Goal: Task Accomplishment & Management: Manage account settings

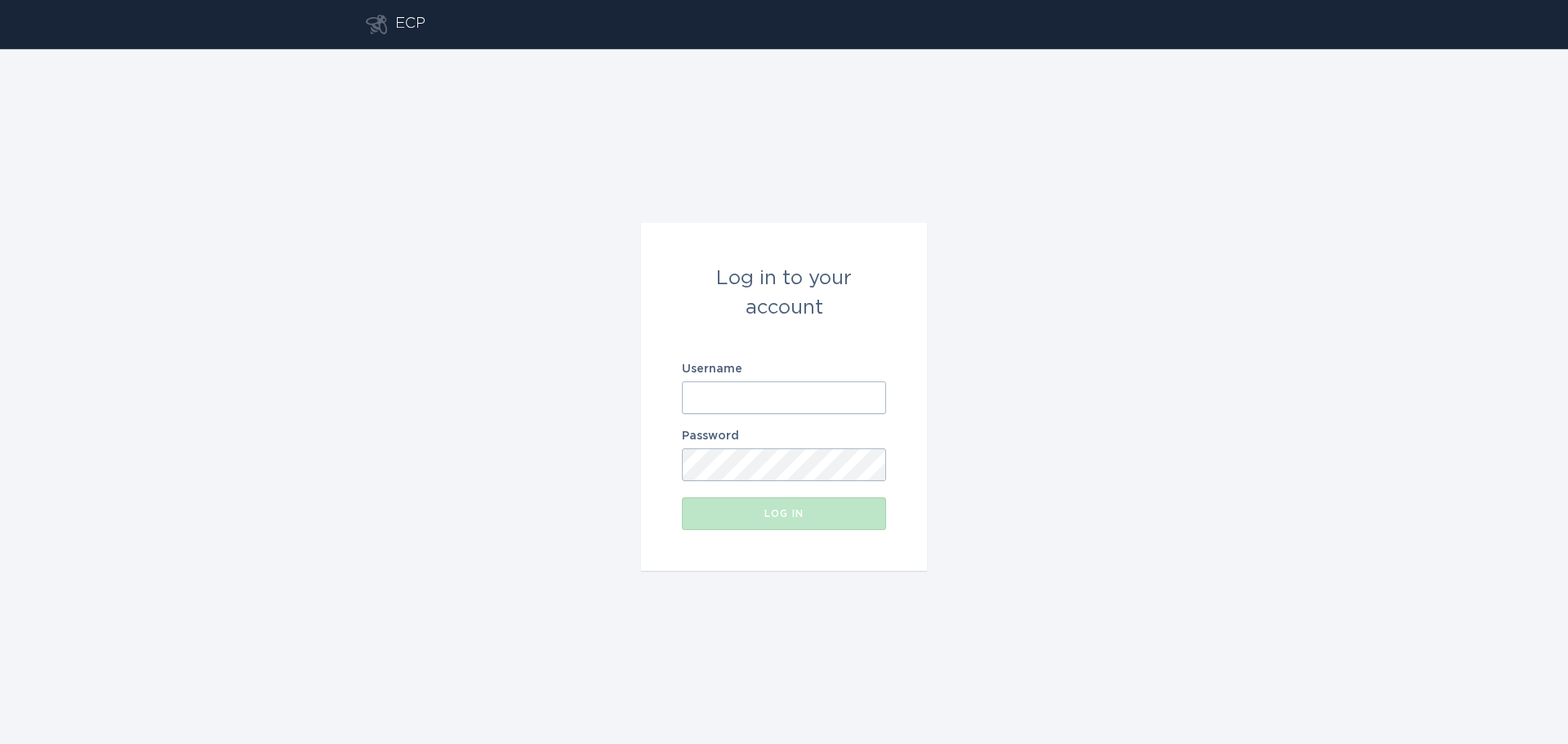
type input "[PERSON_NAME][EMAIL_ADDRESS][PERSON_NAME][DOMAIN_NAME]"
click at [766, 527] on button "Log in" at bounding box center [784, 513] width 204 height 33
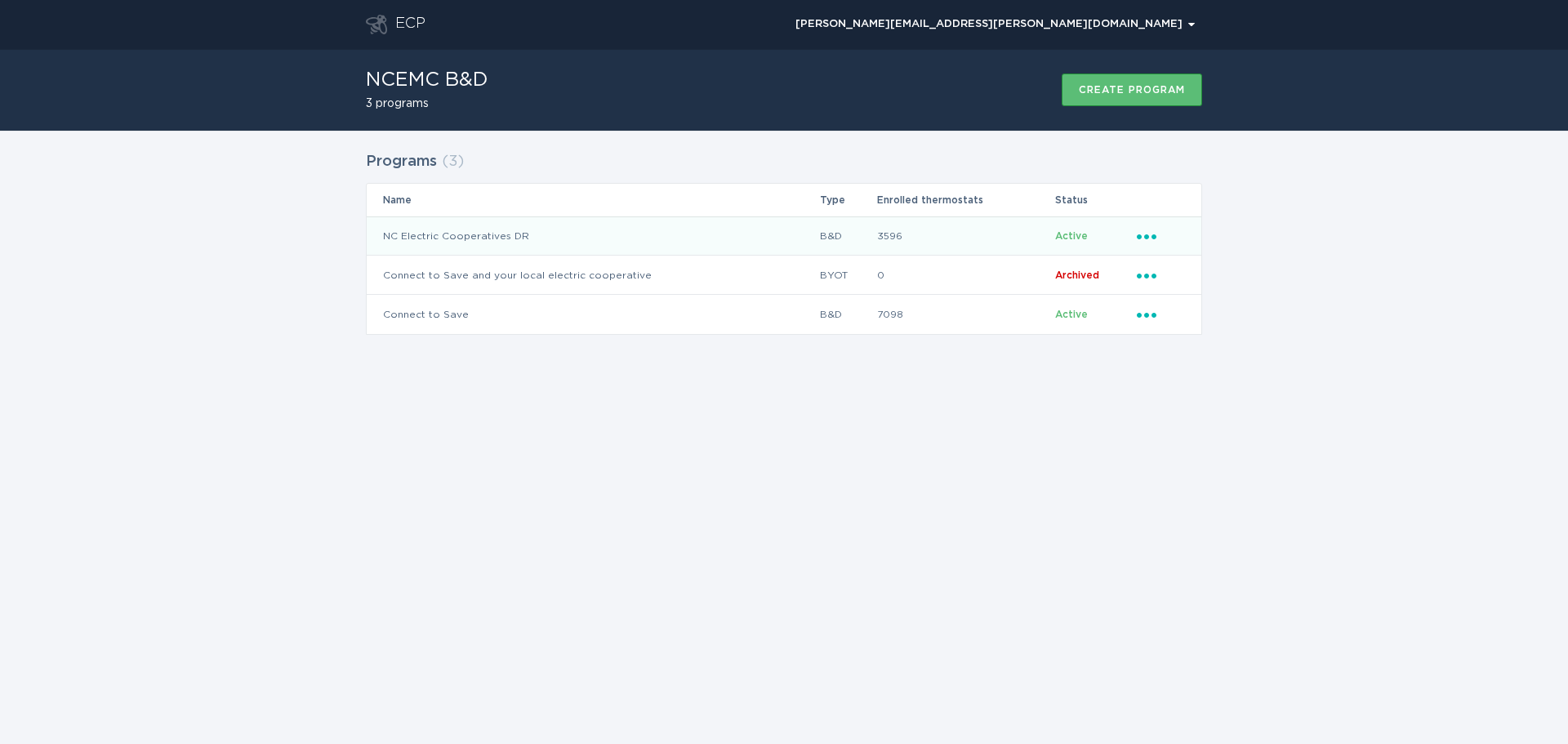
click at [470, 240] on td "NC Electric Cooperatives DR" at bounding box center [592, 236] width 452 height 39
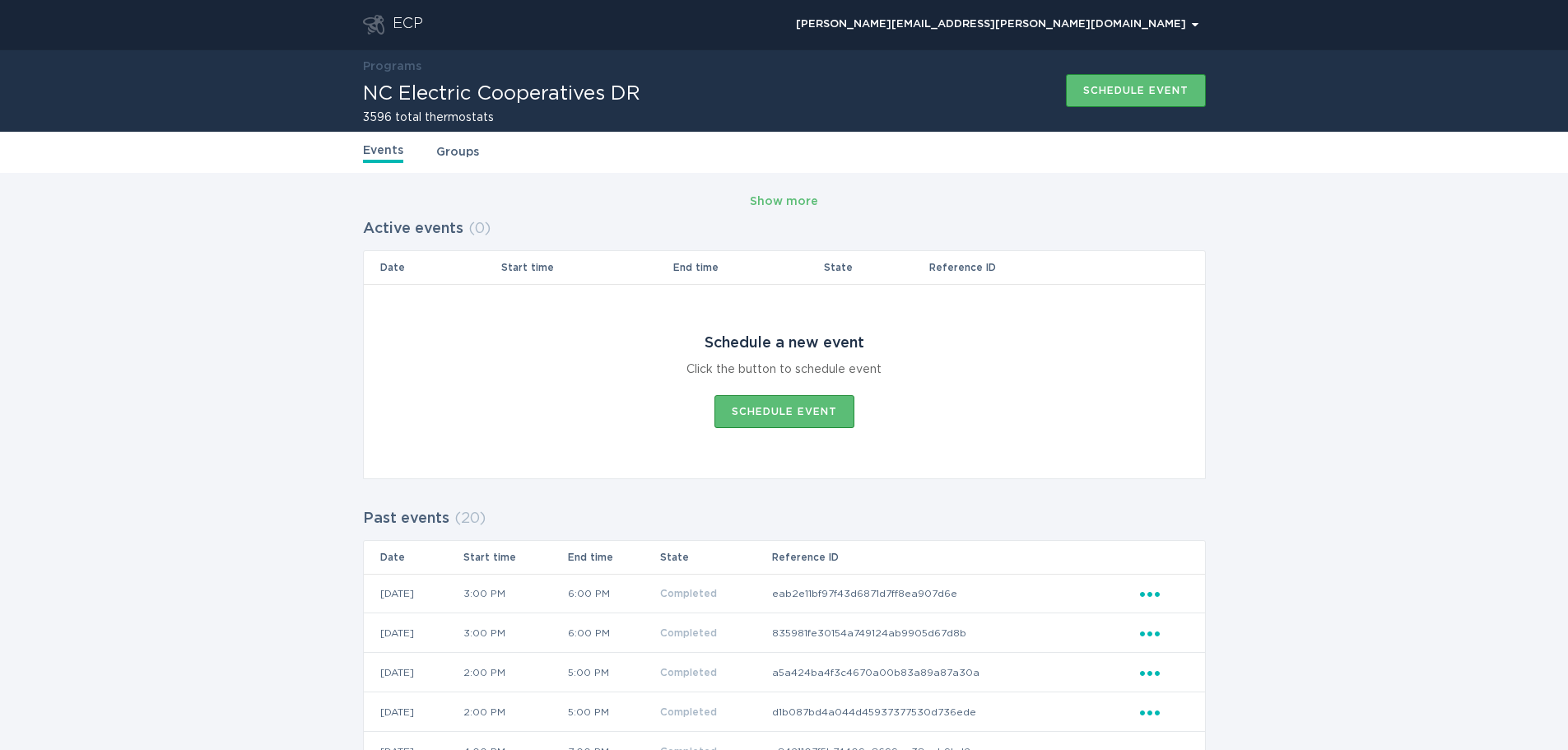
click at [464, 166] on div "Events Groups" at bounding box center [784, 152] width 843 height 41
click at [461, 157] on link "Groups" at bounding box center [457, 152] width 43 height 18
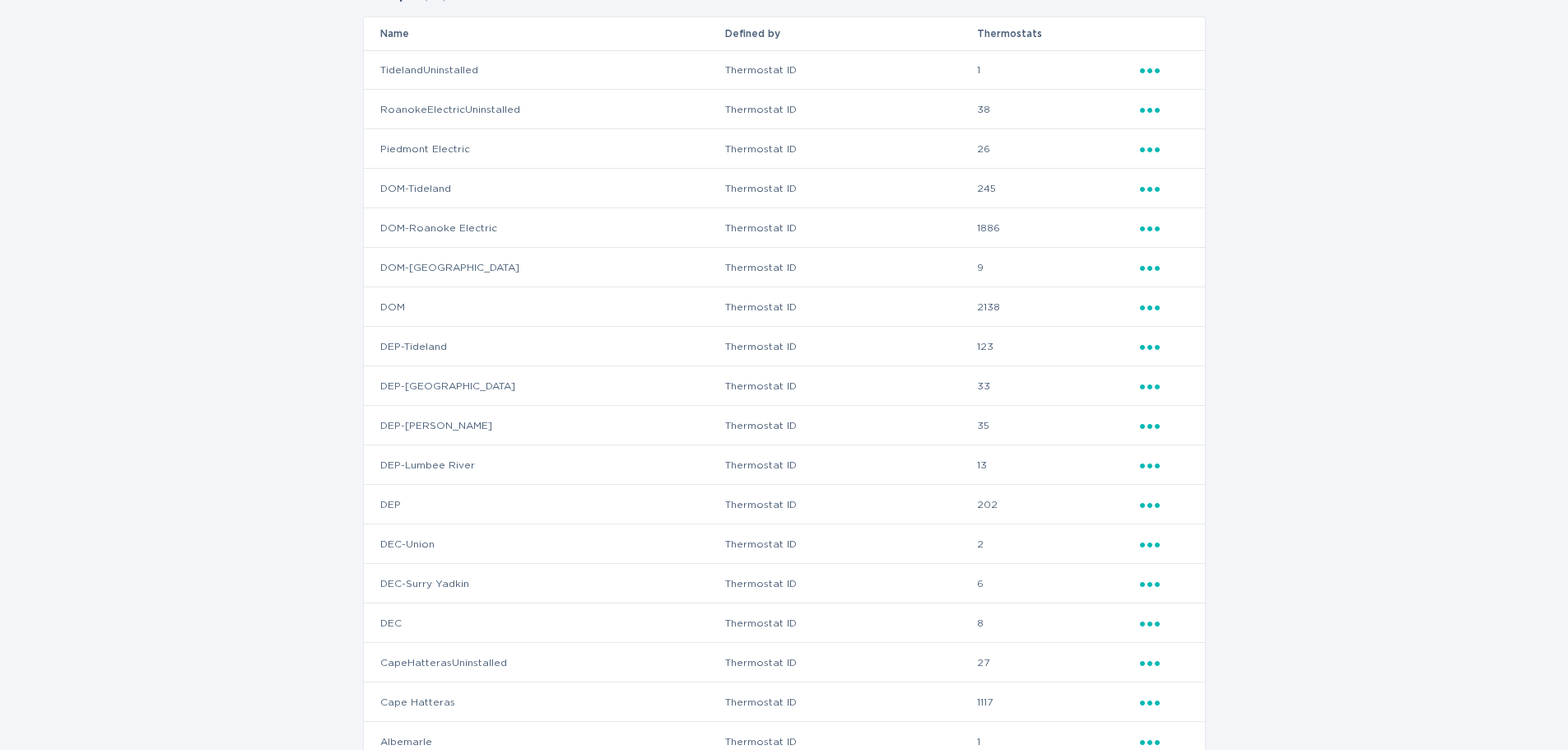
scroll to position [263, 0]
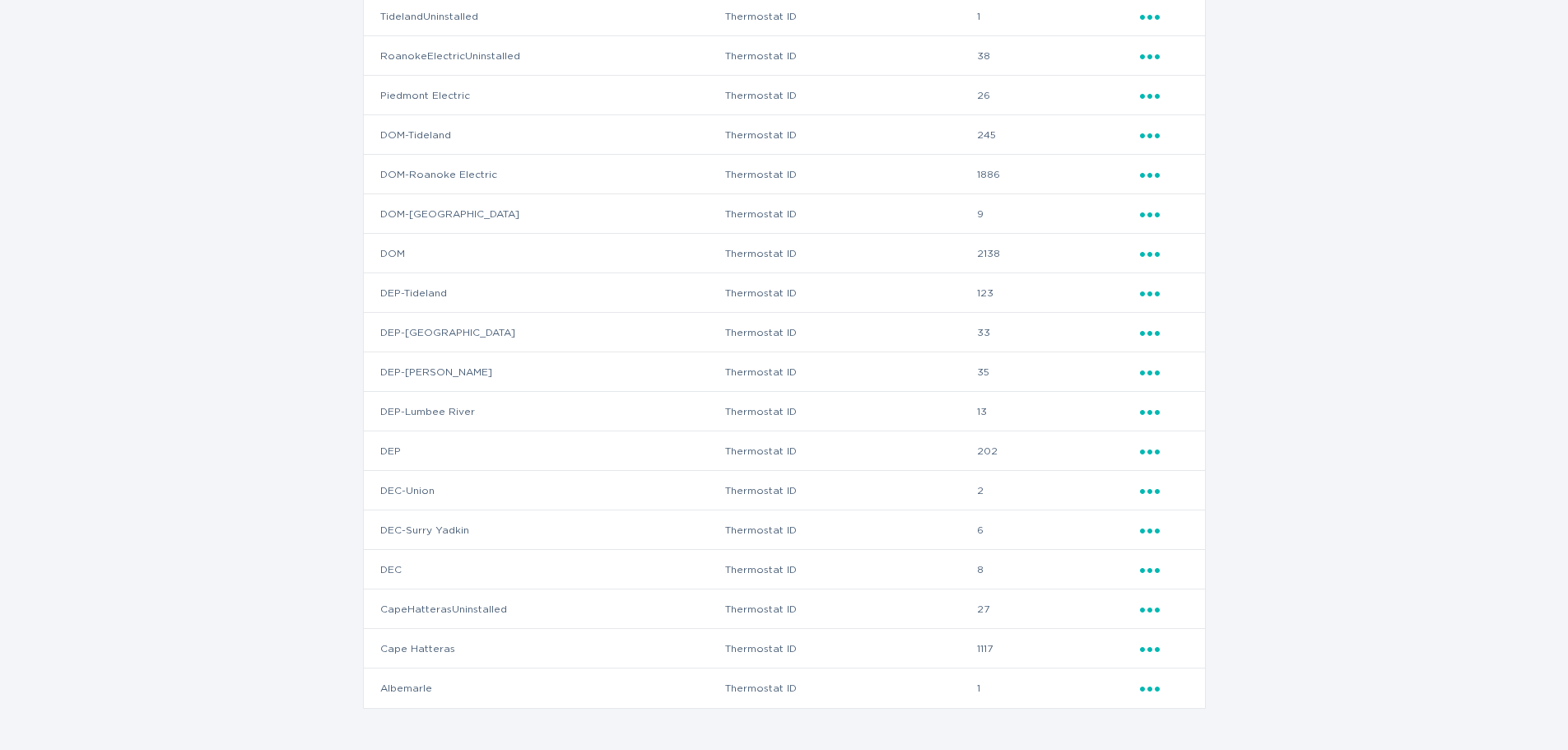
click at [474, 614] on td "CapeHatterasUninstalled" at bounding box center [543, 609] width 360 height 40
click at [1153, 614] on div "Ellipsis" at bounding box center [1163, 609] width 49 height 18
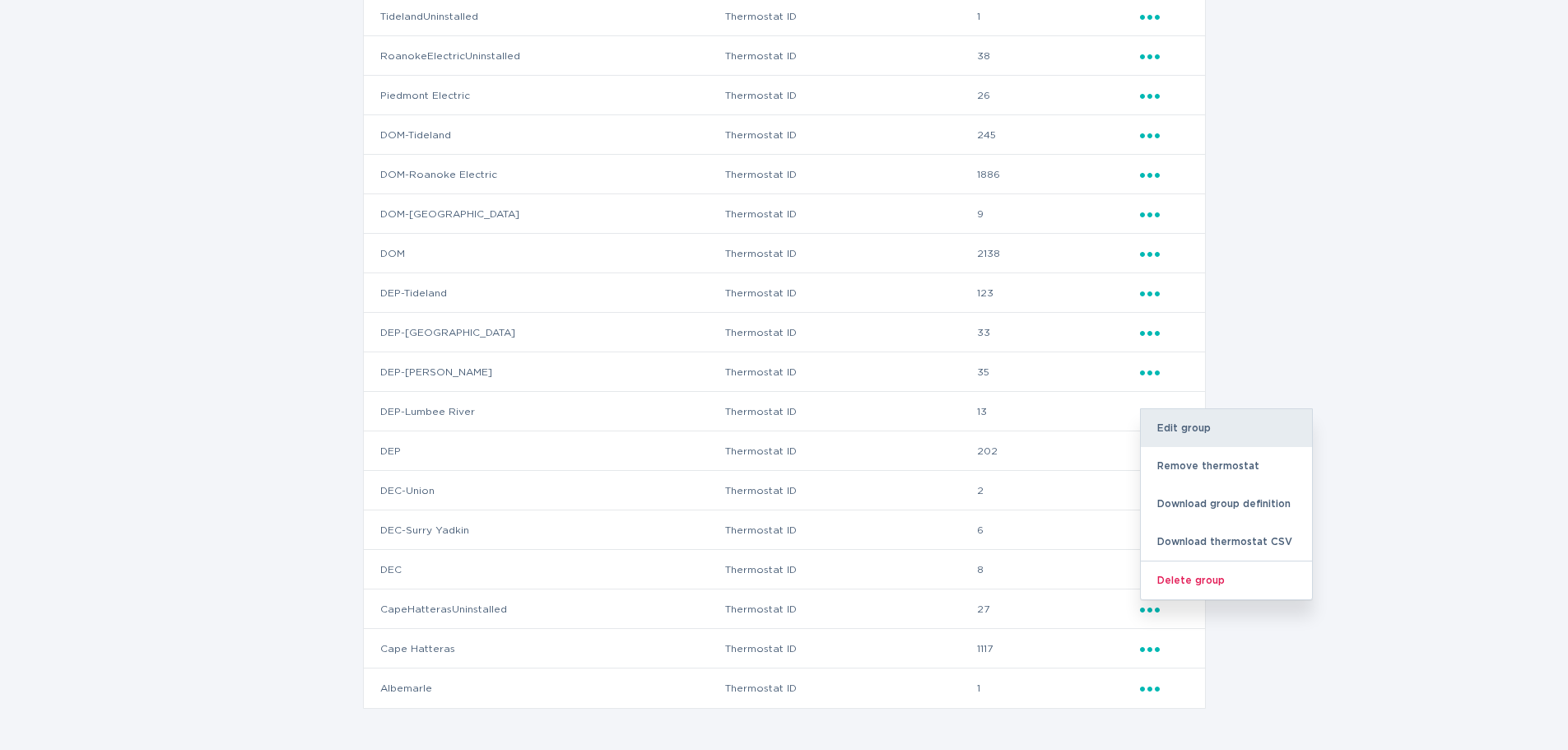
click at [1233, 423] on div "Edit group" at bounding box center [1226, 428] width 171 height 38
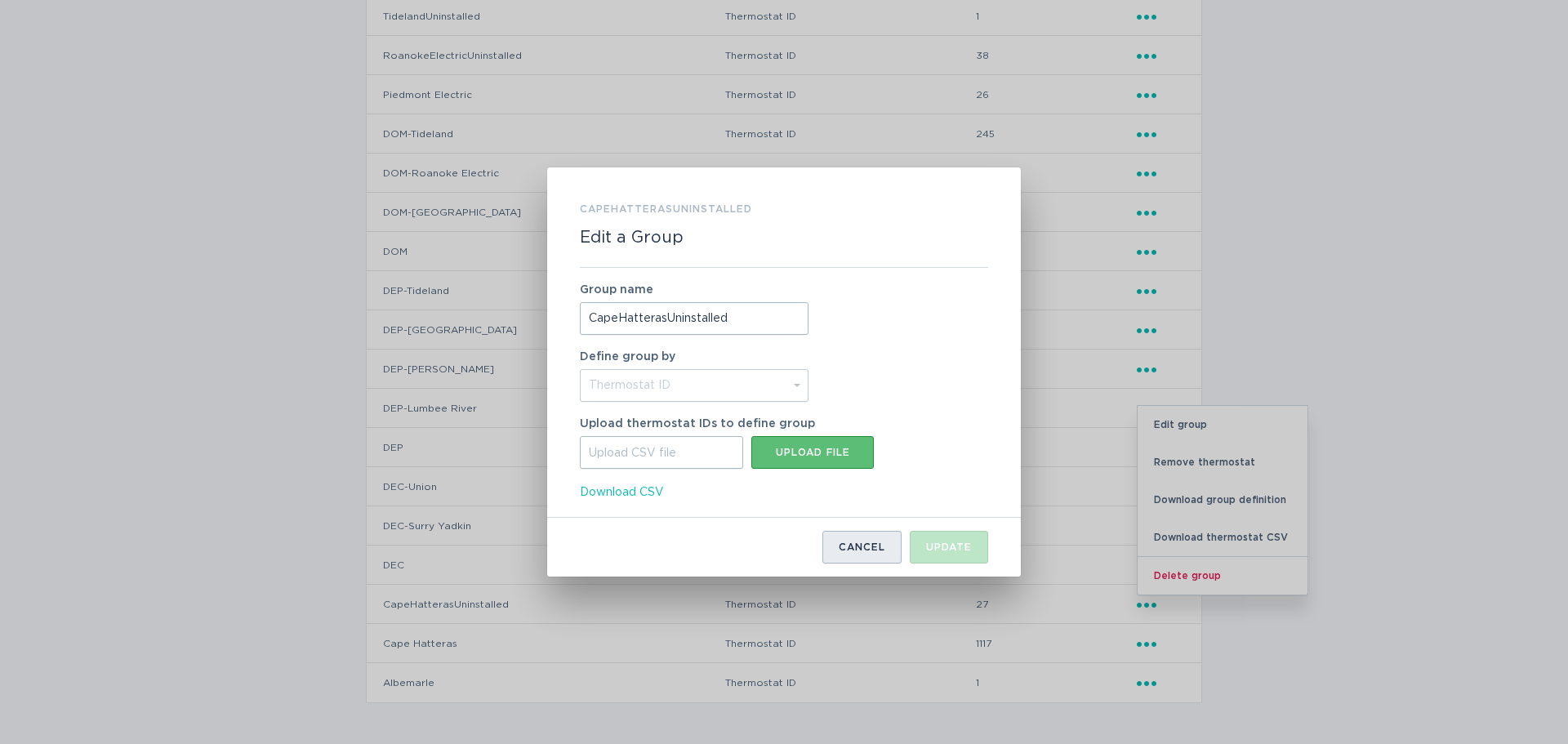
click at [857, 548] on div "Cancel" at bounding box center [862, 547] width 47 height 10
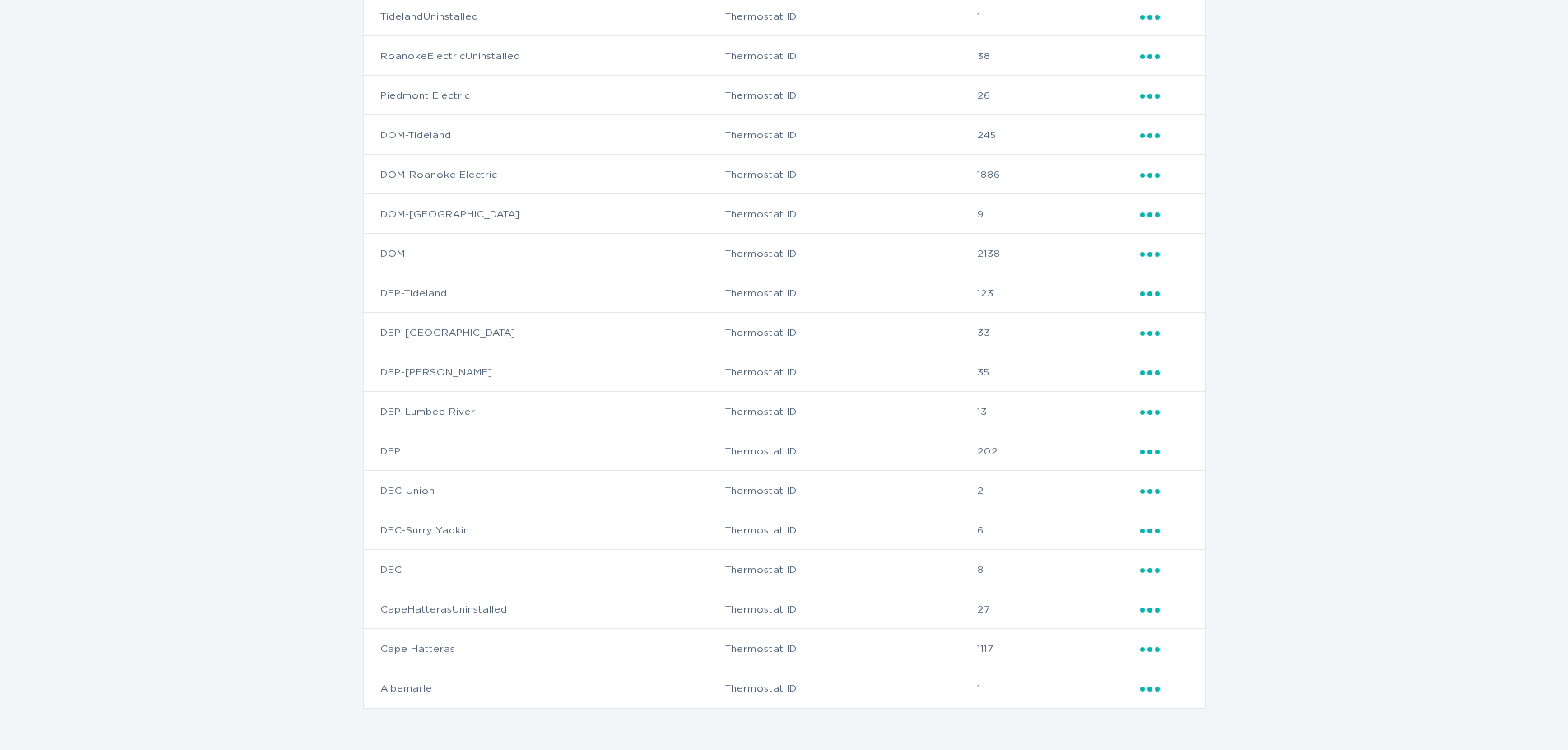
click at [1416, 505] on div "Groups ( 18 ) Name Defined by Thermostats TidelandUninstalled Thermostat ID 1 E…" at bounding box center [784, 330] width 1568 height 840
click at [975, 654] on td "Thermostat ID" at bounding box center [850, 649] width 253 height 40
click at [995, 654] on td "1117" at bounding box center [1057, 649] width 162 height 40
click at [1107, 660] on td "1117" at bounding box center [1057, 649] width 162 height 40
click at [1142, 655] on div "Ellipsis" at bounding box center [1163, 649] width 49 height 18
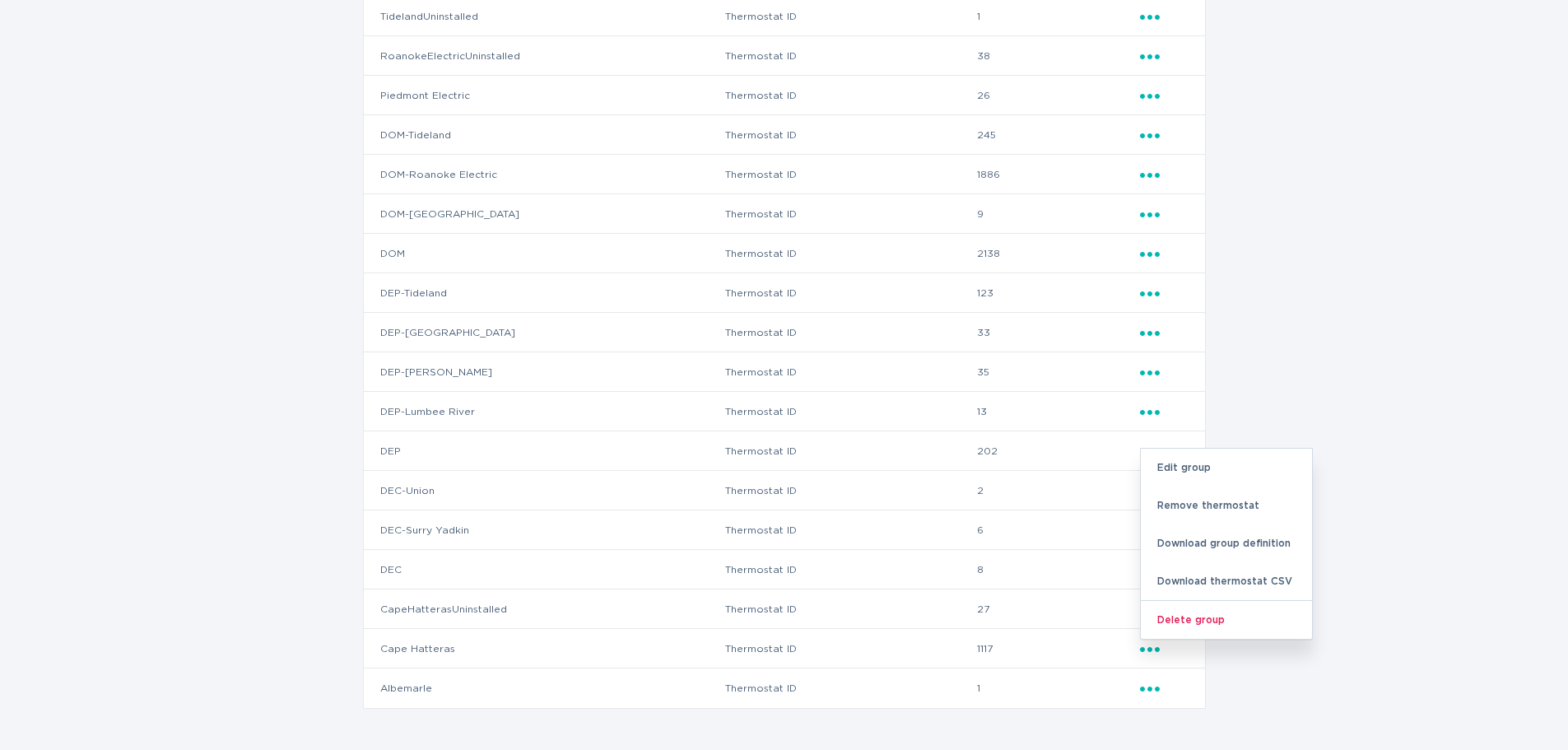
click at [1082, 654] on td "1117" at bounding box center [1057, 649] width 162 height 40
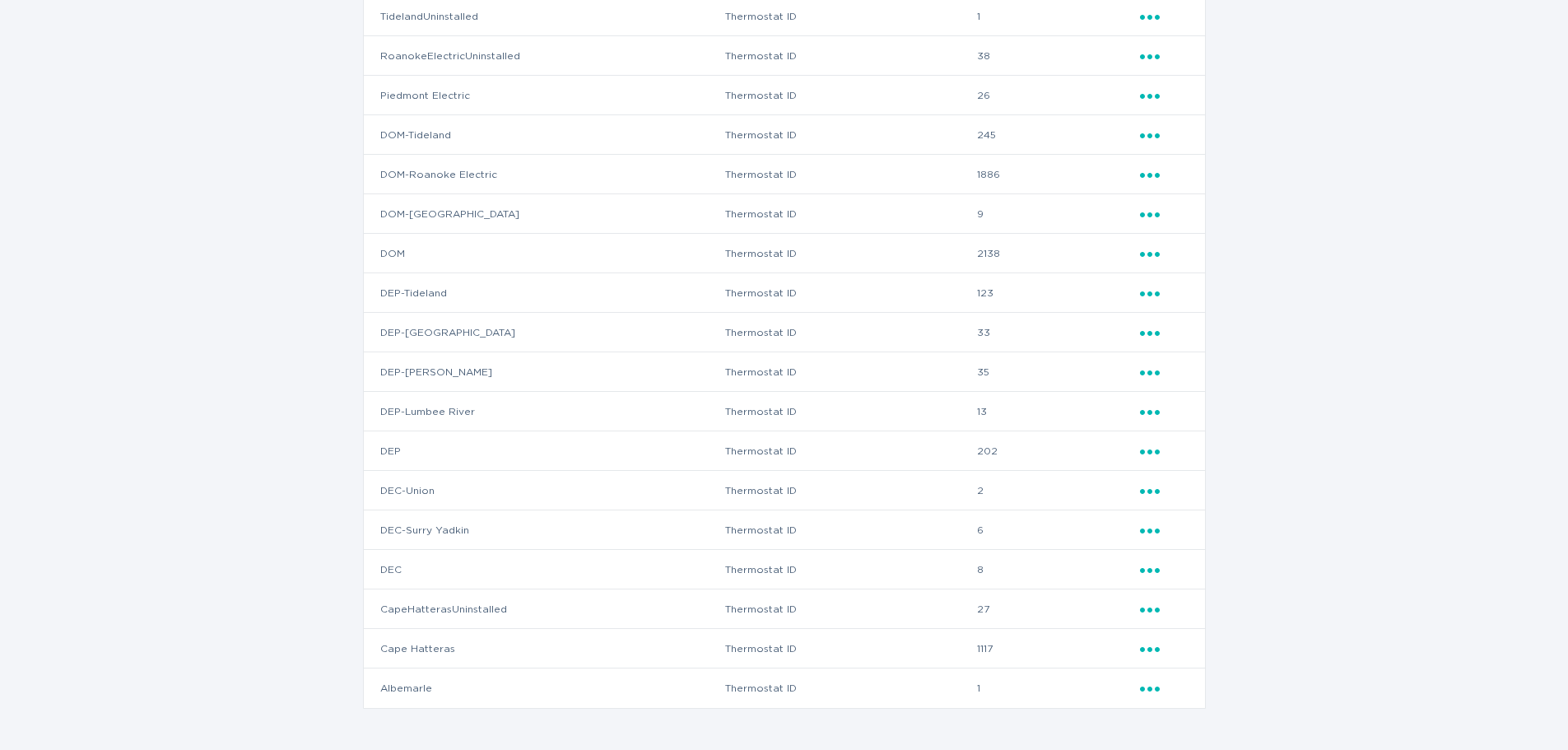
click at [1409, 598] on div "Groups ( 18 ) Name Defined by Thermostats TidelandUninstalled Thermostat ID 1 E…" at bounding box center [784, 330] width 1568 height 840
click at [1289, 600] on div "Groups ( 18 ) Name Defined by Thermostats TidelandUninstalled Thermostat ID 1 E…" at bounding box center [784, 330] width 1568 height 840
click at [1295, 341] on div "Groups ( 18 ) Name Defined by Thermostats TidelandUninstalled Thermostat ID 1 E…" at bounding box center [784, 330] width 1568 height 840
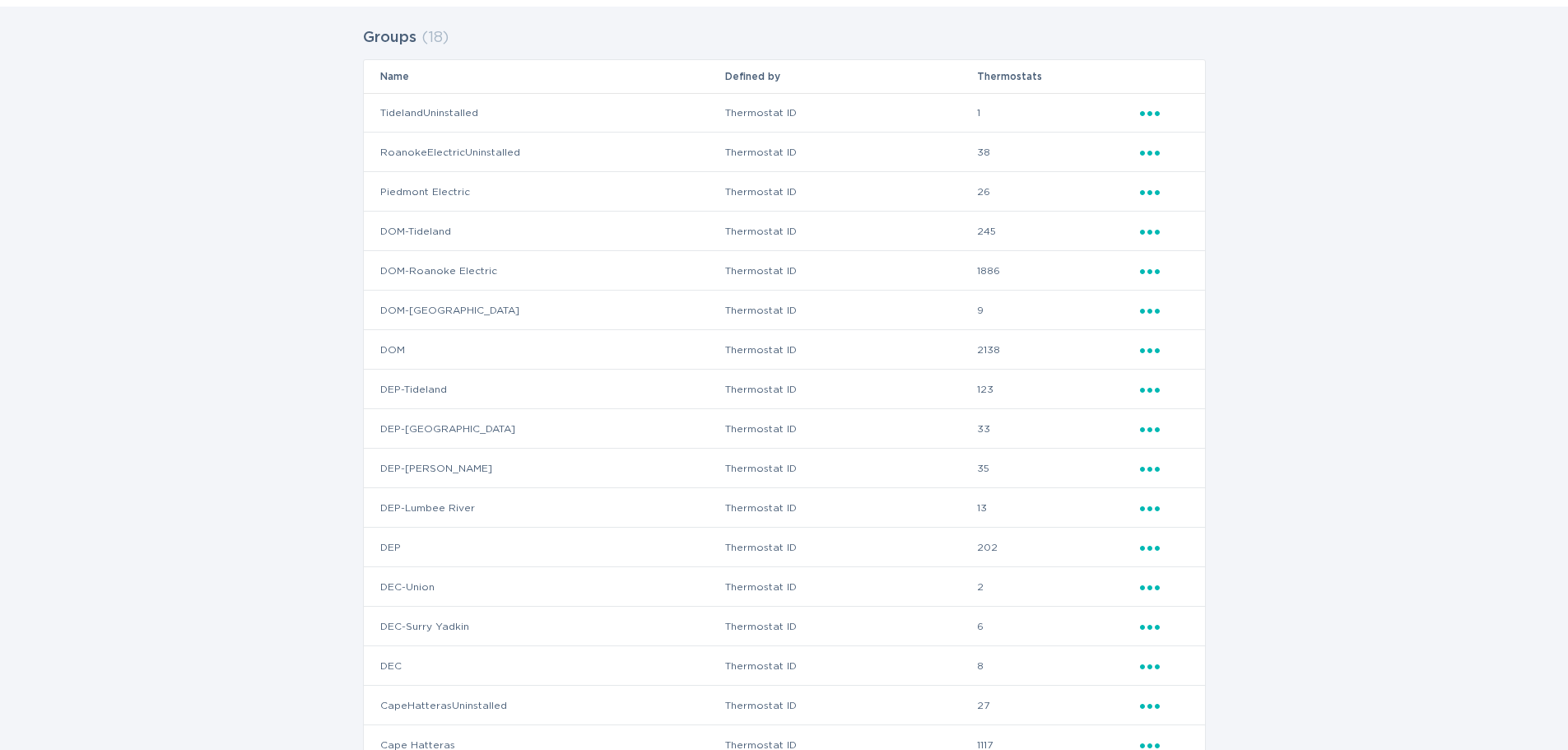
scroll to position [0, 0]
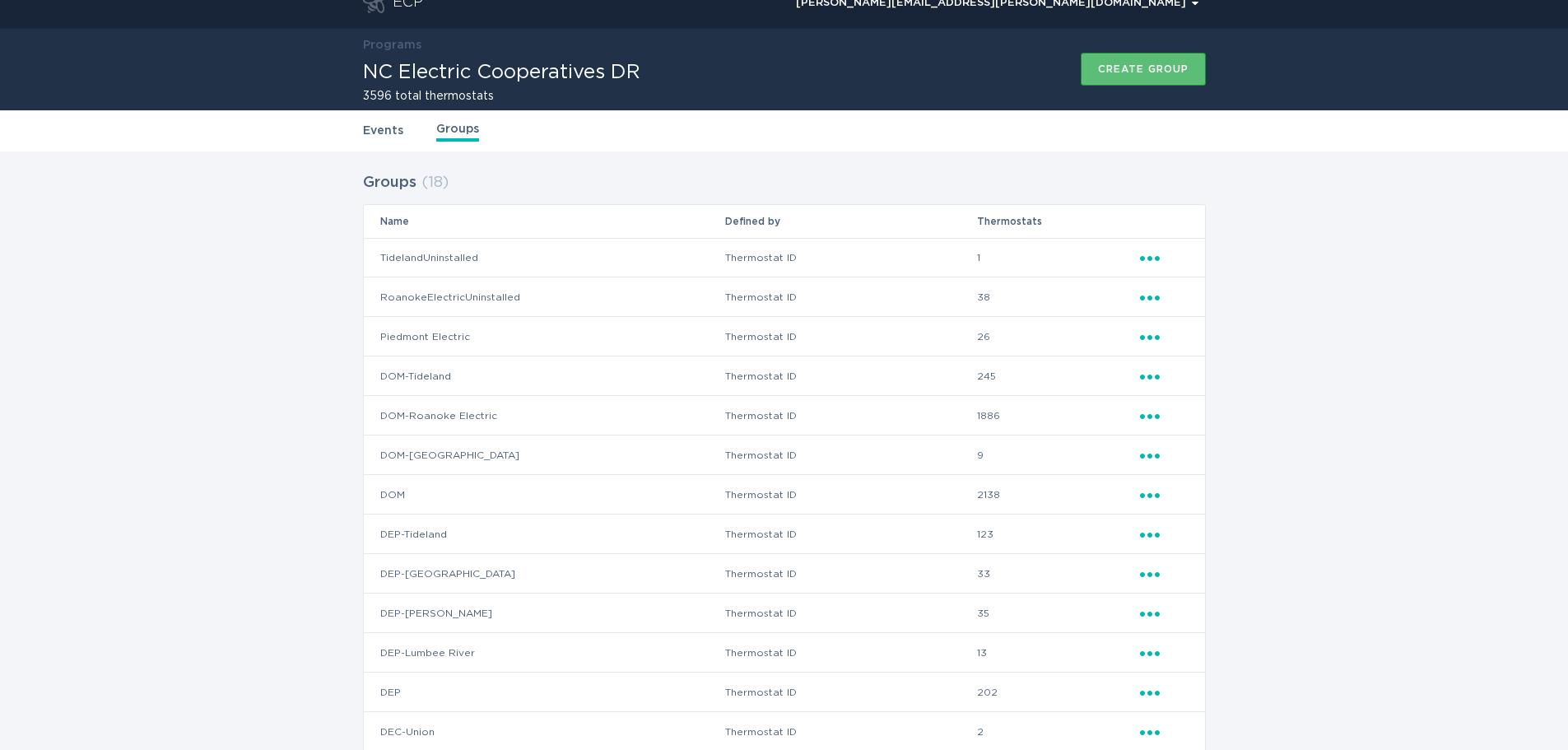
scroll to position [263, 0]
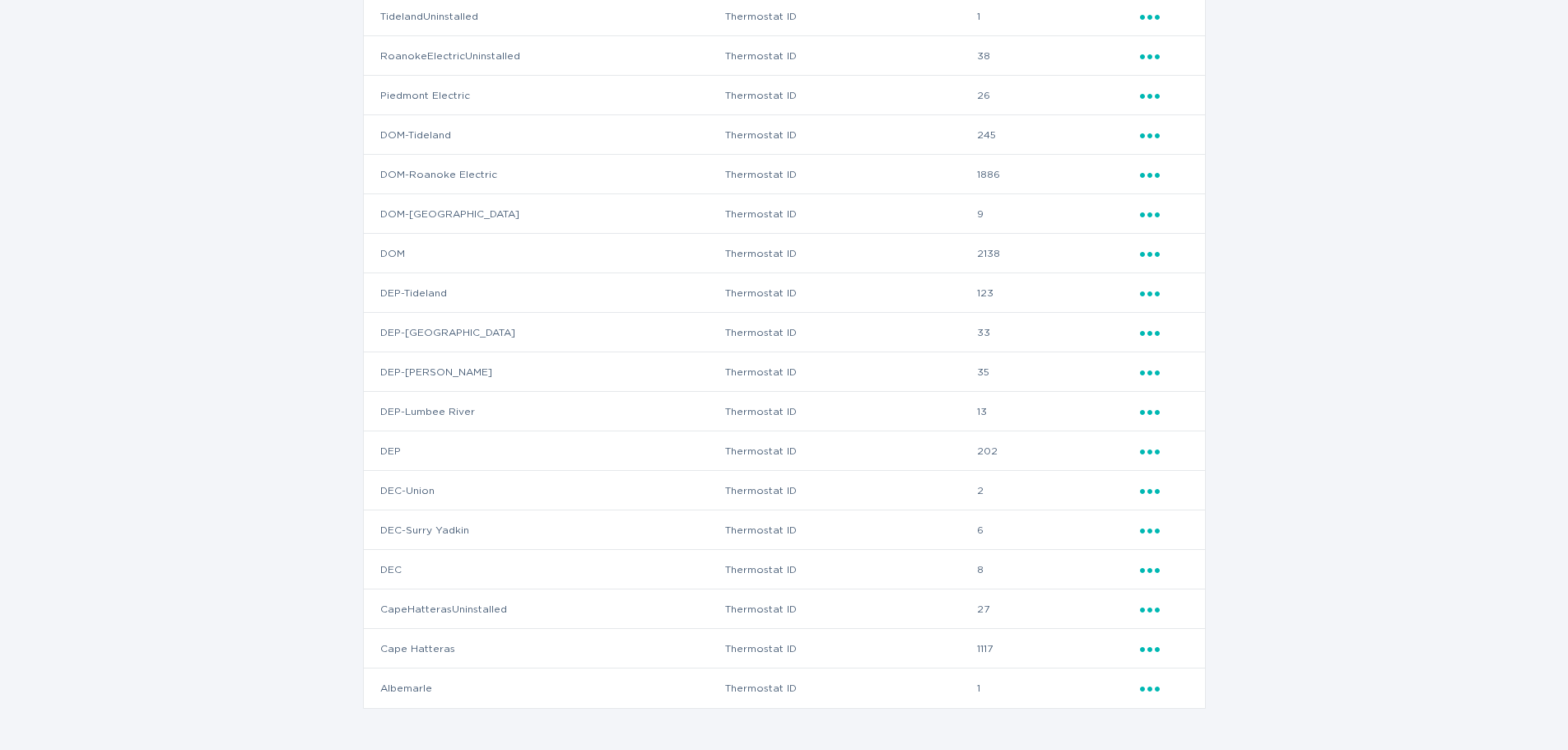
click at [913, 628] on td "Thermostat ID" at bounding box center [850, 609] width 253 height 40
click at [983, 612] on td "27" at bounding box center [1057, 609] width 162 height 40
click at [1149, 616] on div "Ellipsis" at bounding box center [1163, 609] width 49 height 18
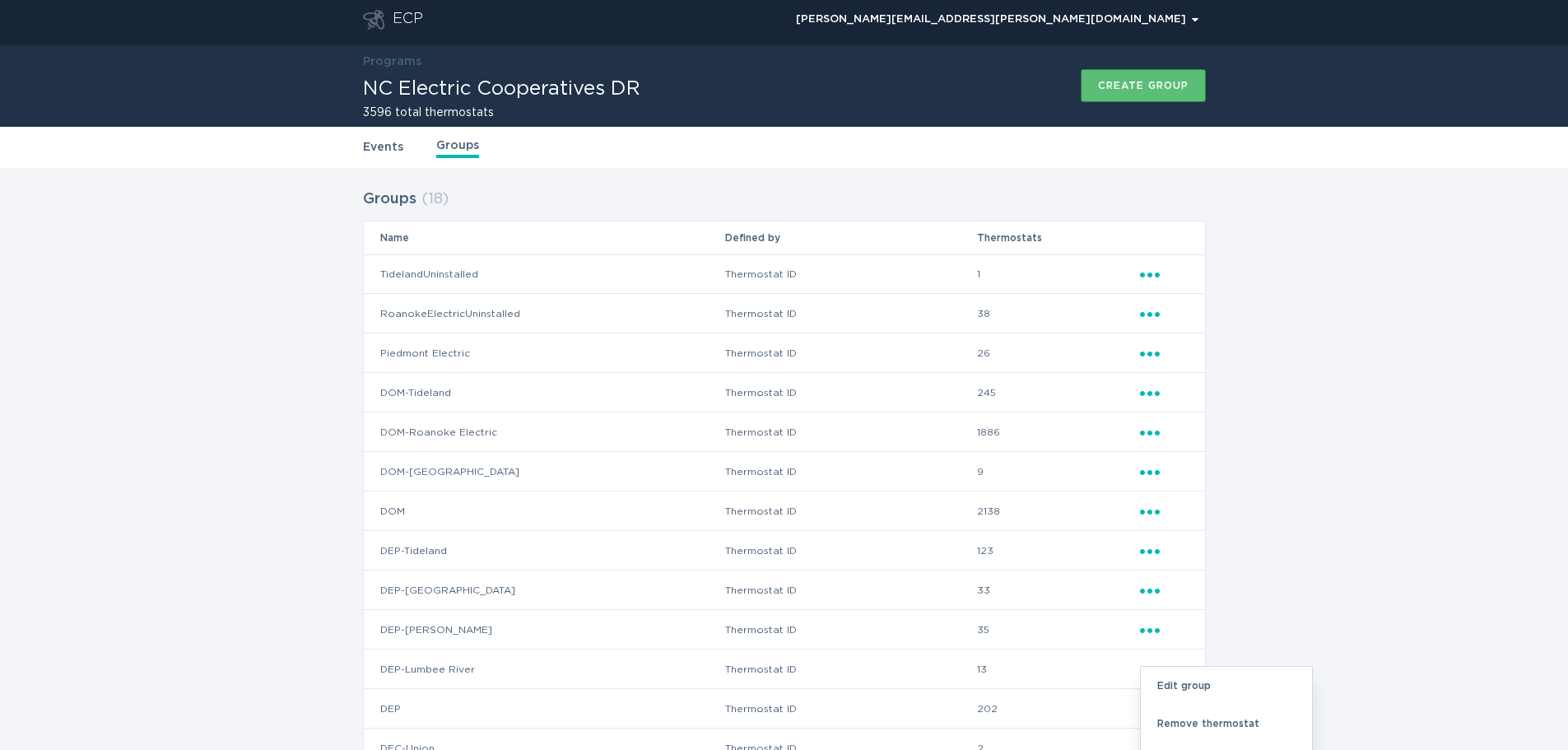
scroll to position [0, 0]
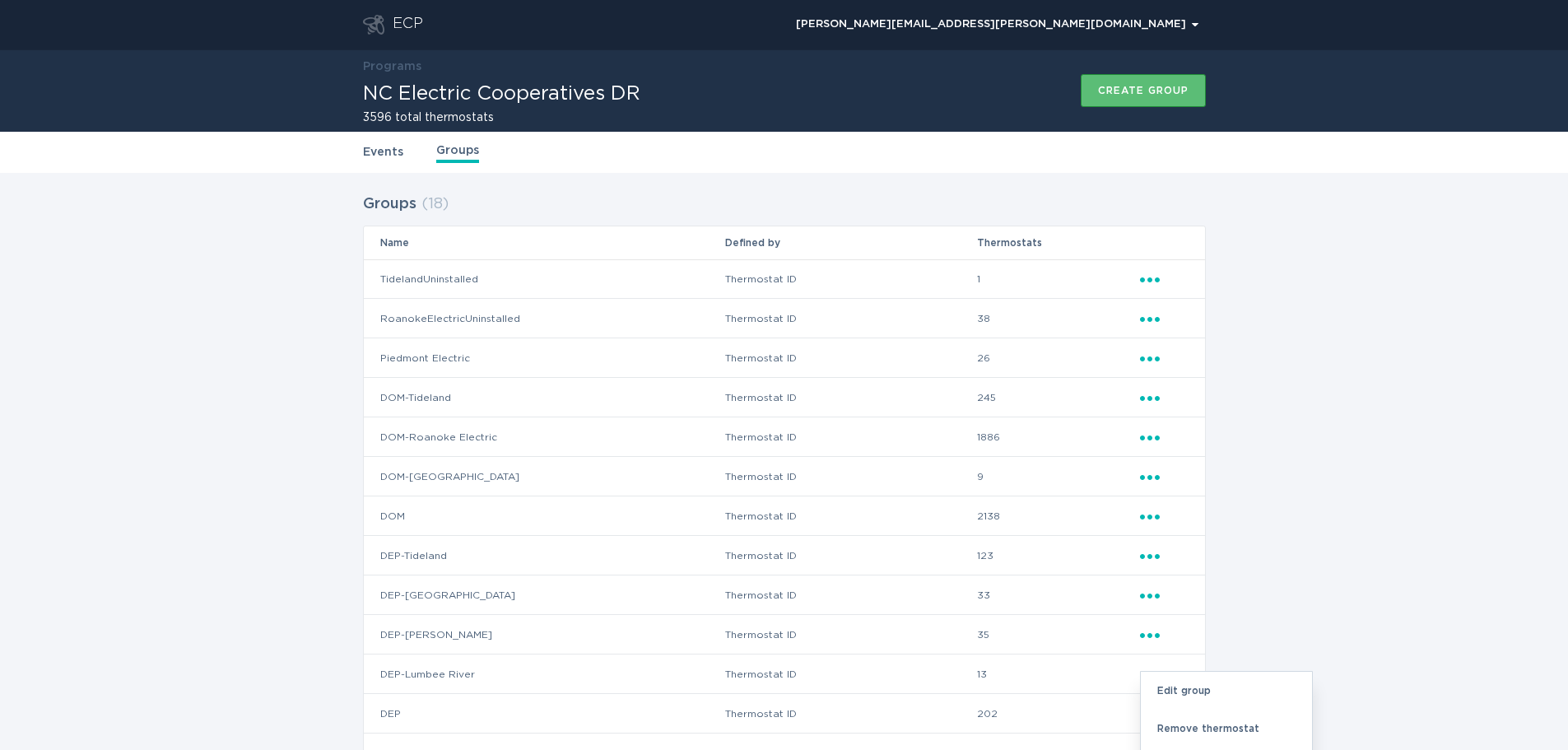
click at [1243, 299] on div "Groups ( 18 ) Name Defined by Thermostats TidelandUninstalled Thermostat ID 1 E…" at bounding box center [784, 593] width 1568 height 840
click at [367, 152] on link "Events" at bounding box center [382, 152] width 40 height 18
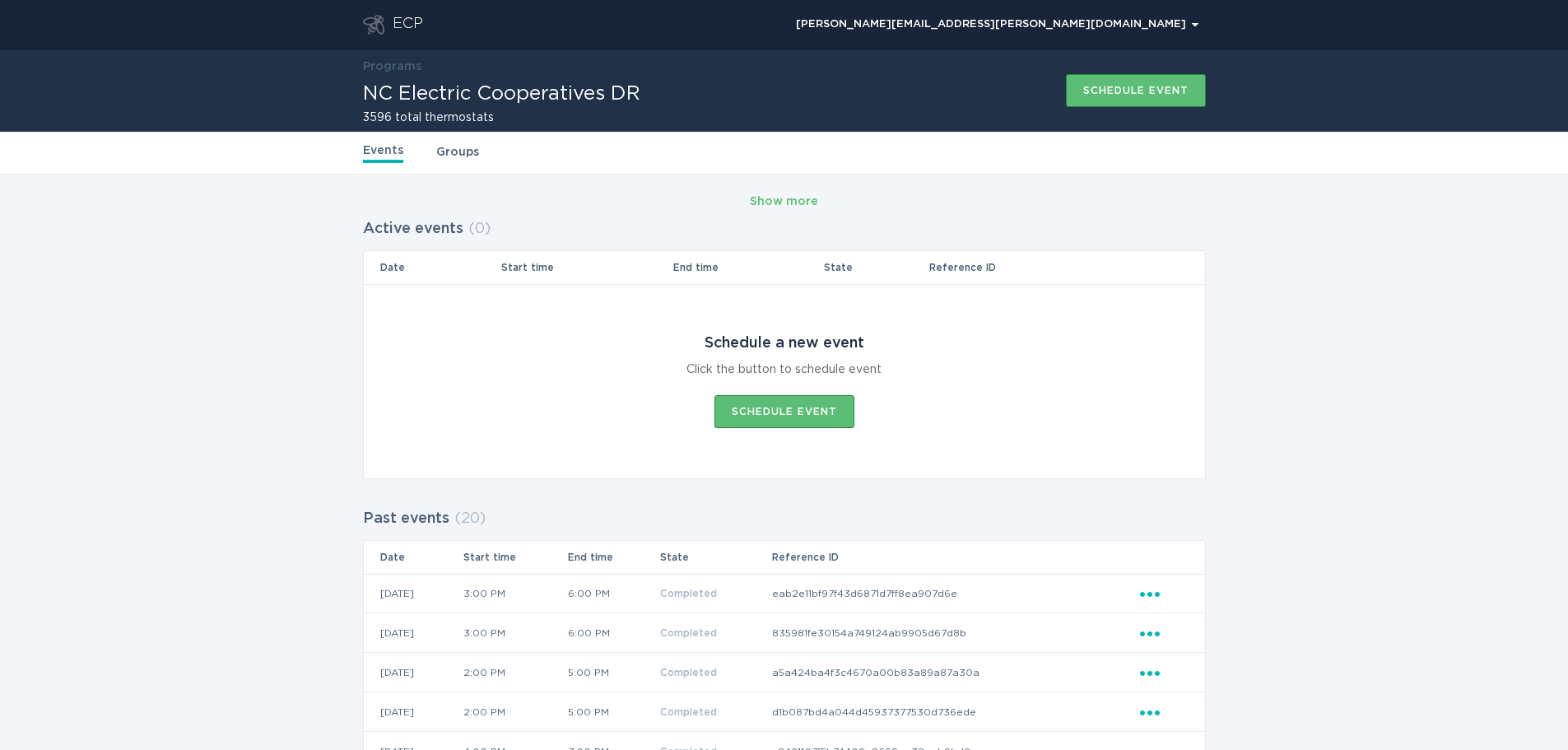
click at [465, 143] on link "Groups" at bounding box center [457, 152] width 43 height 18
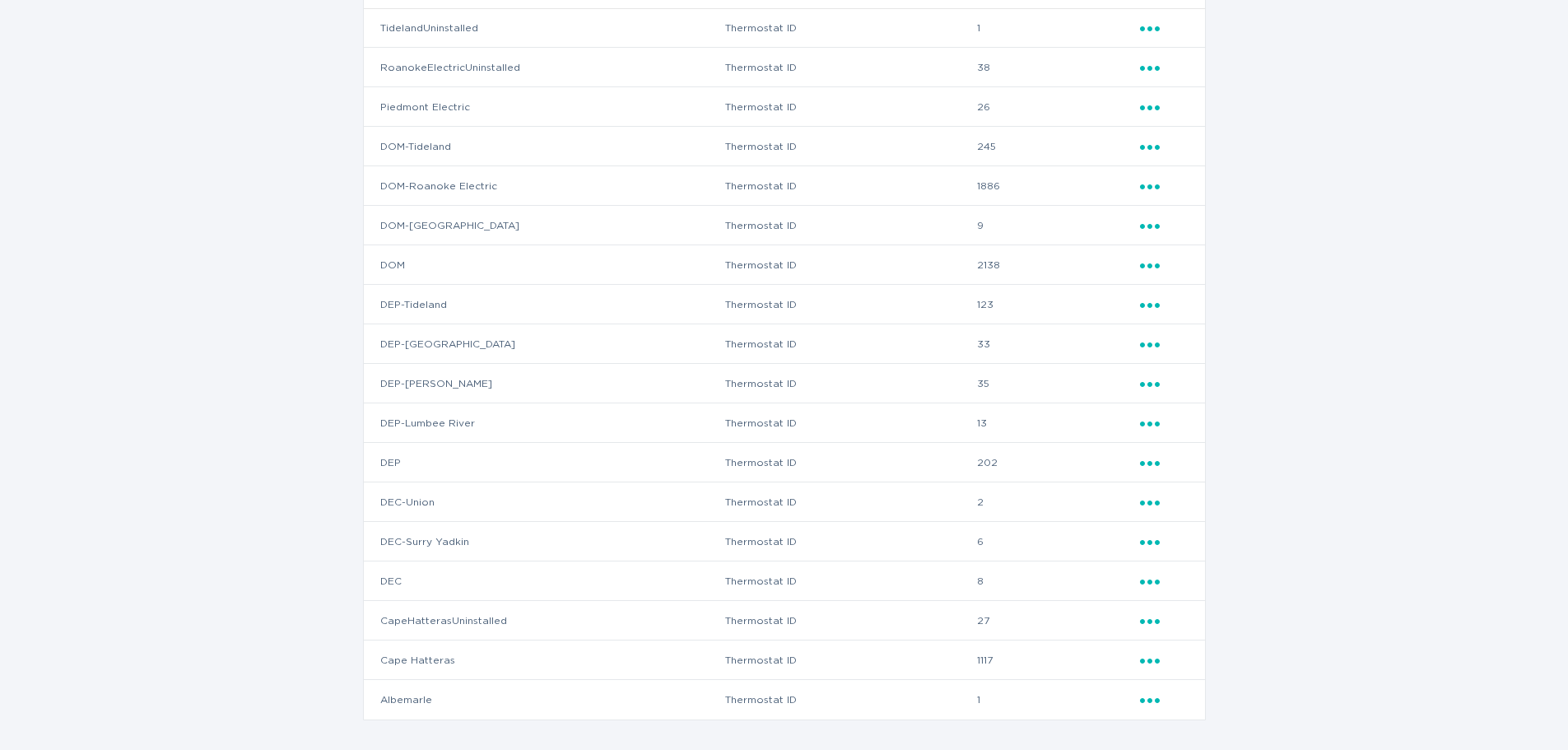
scroll to position [263, 0]
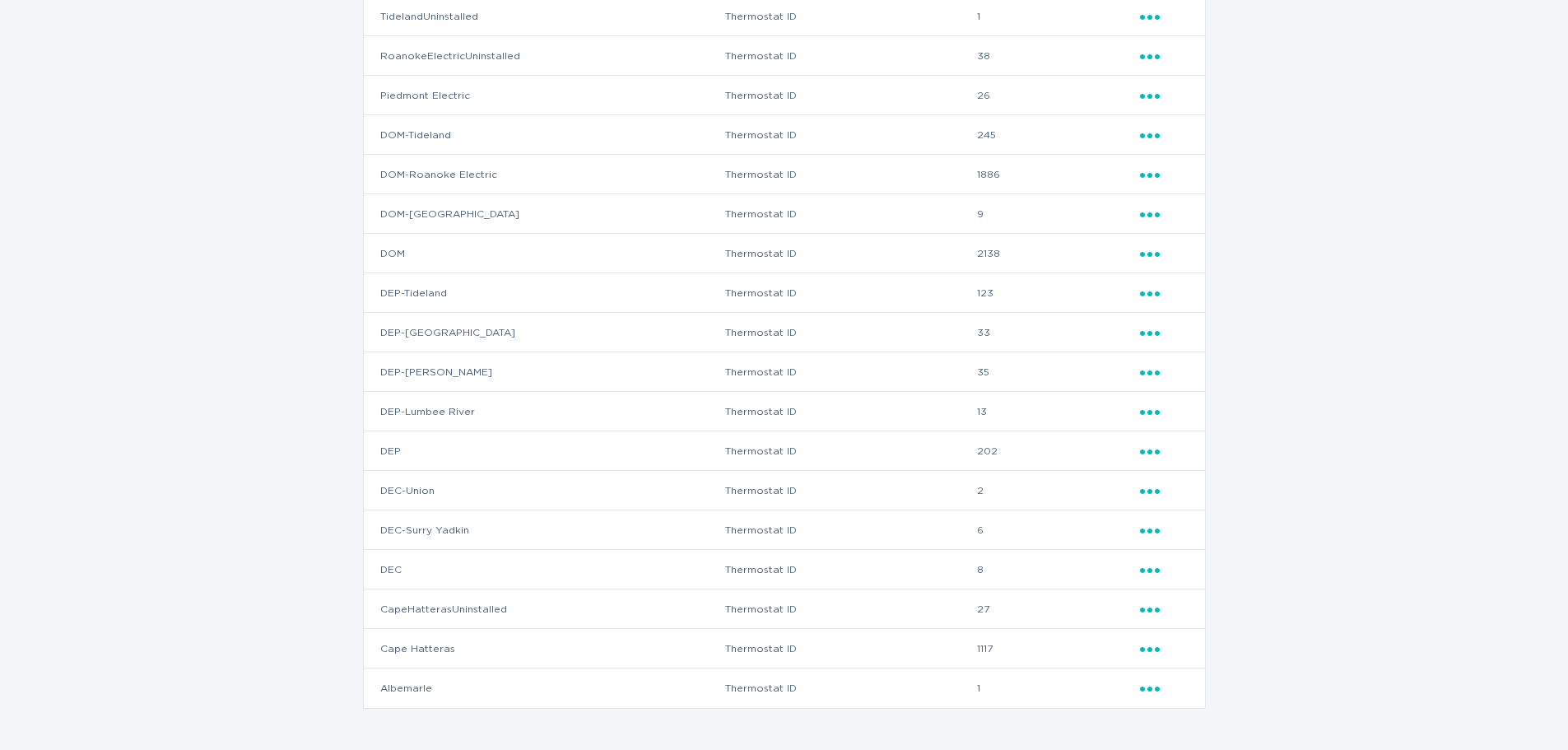
click at [1154, 616] on div "Ellipsis" at bounding box center [1163, 609] width 49 height 18
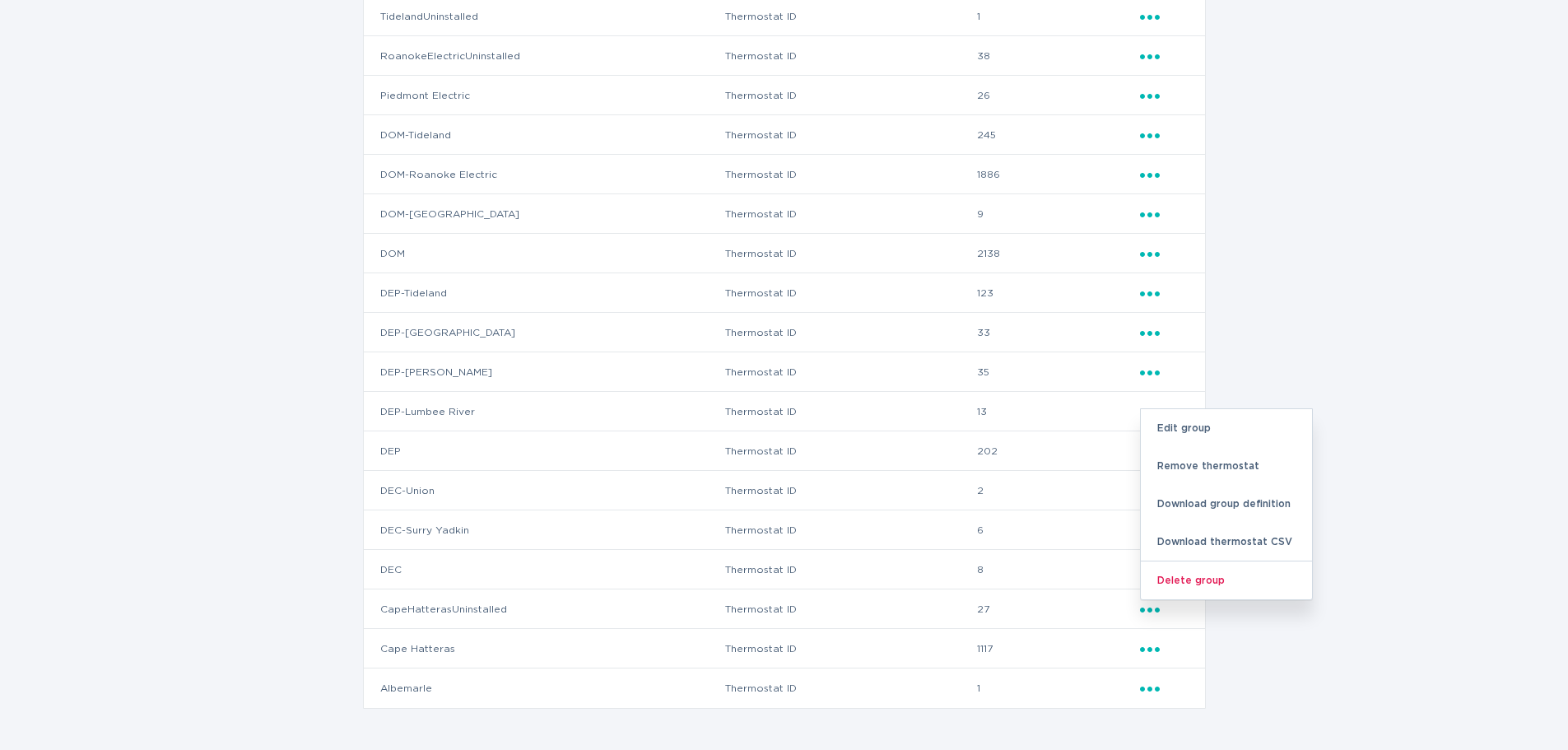
click at [1378, 371] on div "Groups ( 18 ) Name Defined by Thermostats TidelandUninstalled Thermostat ID 1 E…" at bounding box center [784, 330] width 1568 height 840
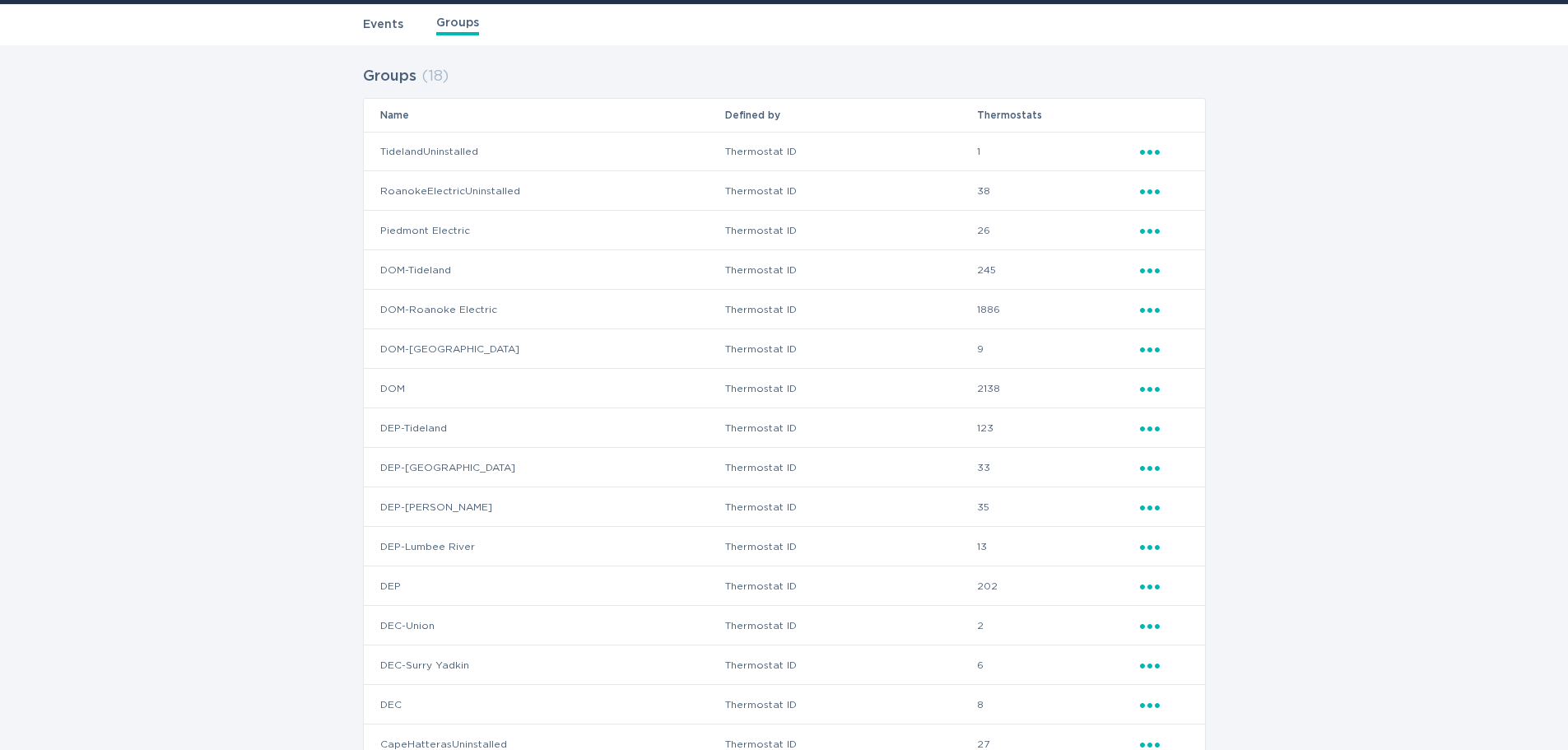
scroll to position [0, 0]
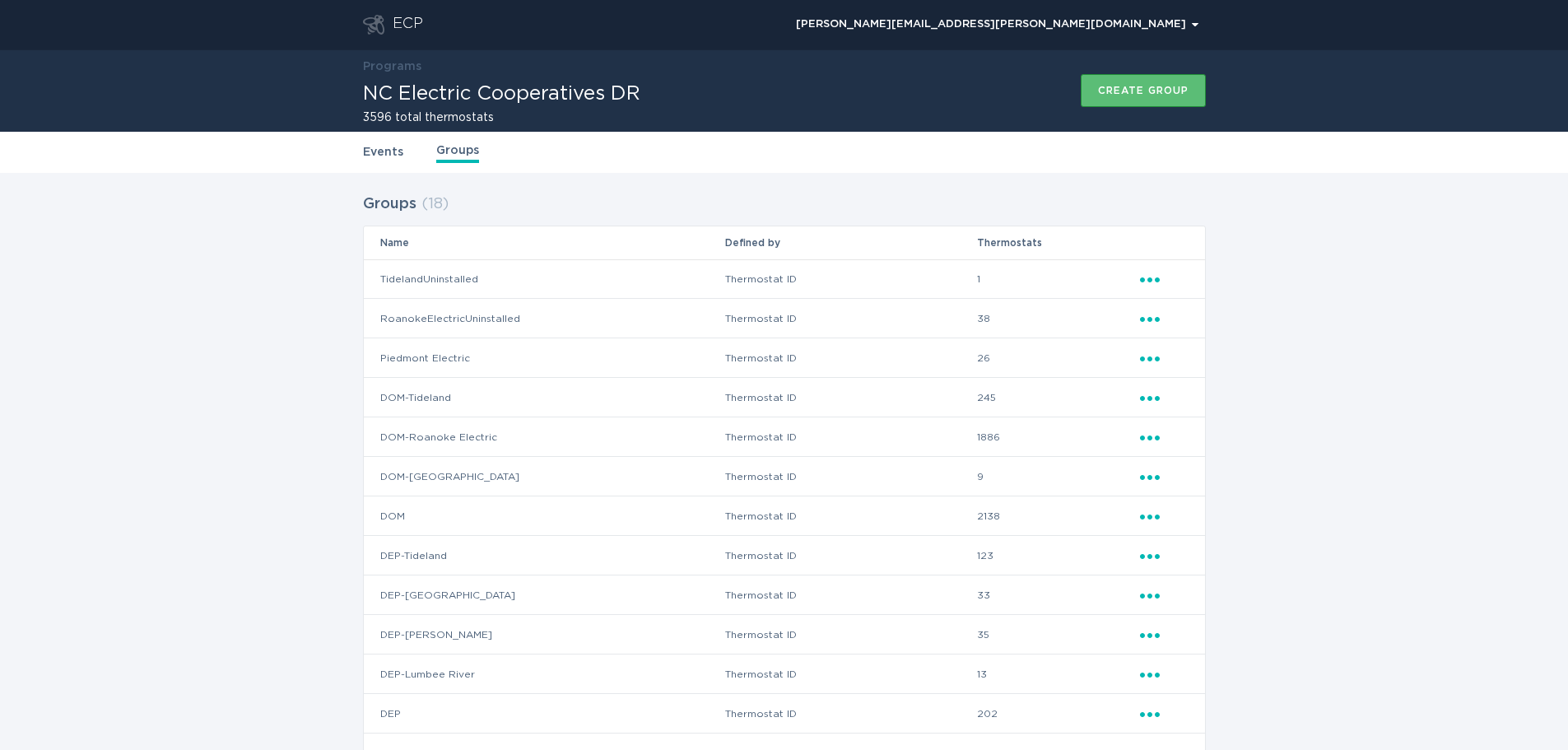
click at [392, 166] on div "Events Groups" at bounding box center [784, 152] width 843 height 41
click at [392, 156] on link "Events" at bounding box center [382, 152] width 40 height 18
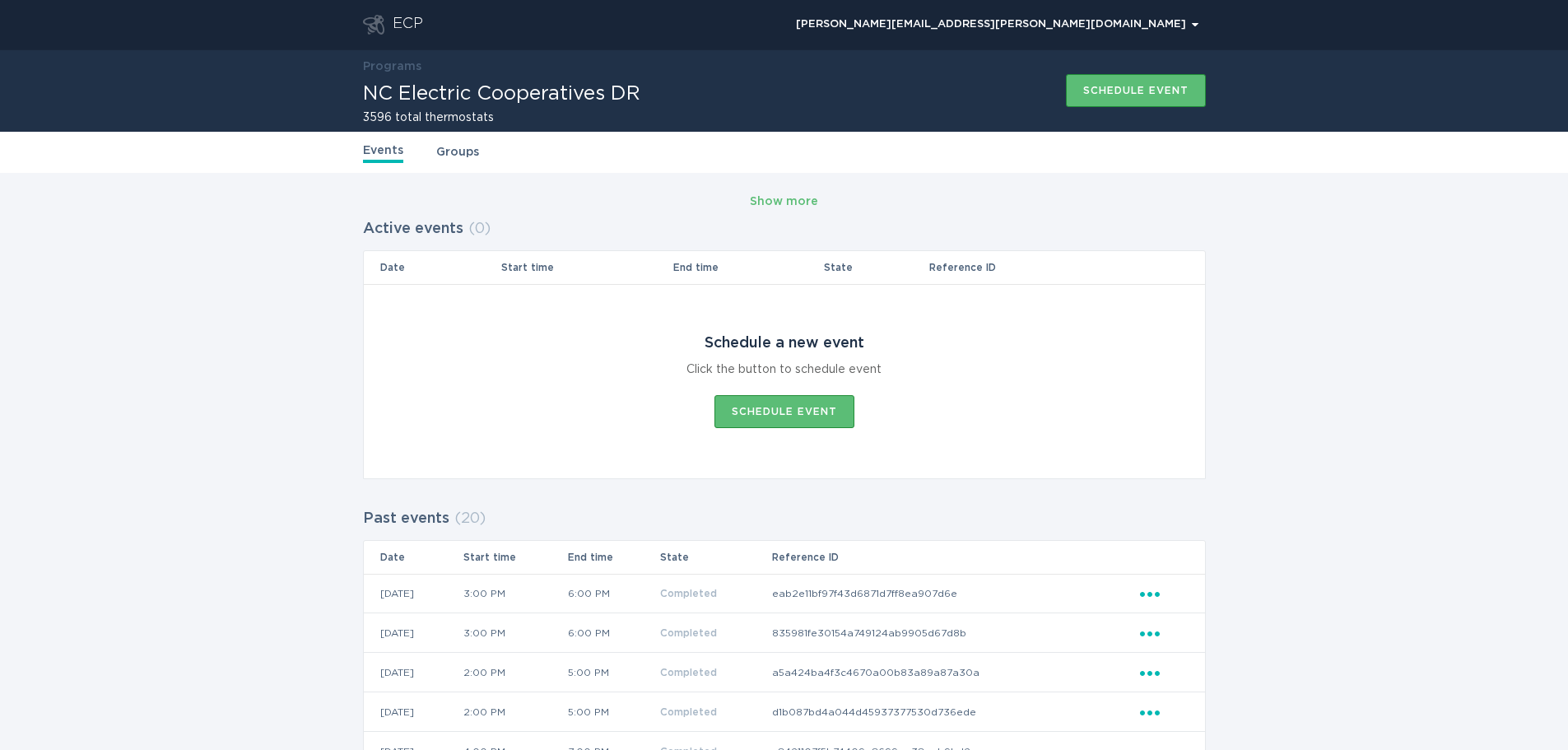
click at [441, 151] on link "Groups" at bounding box center [457, 152] width 43 height 18
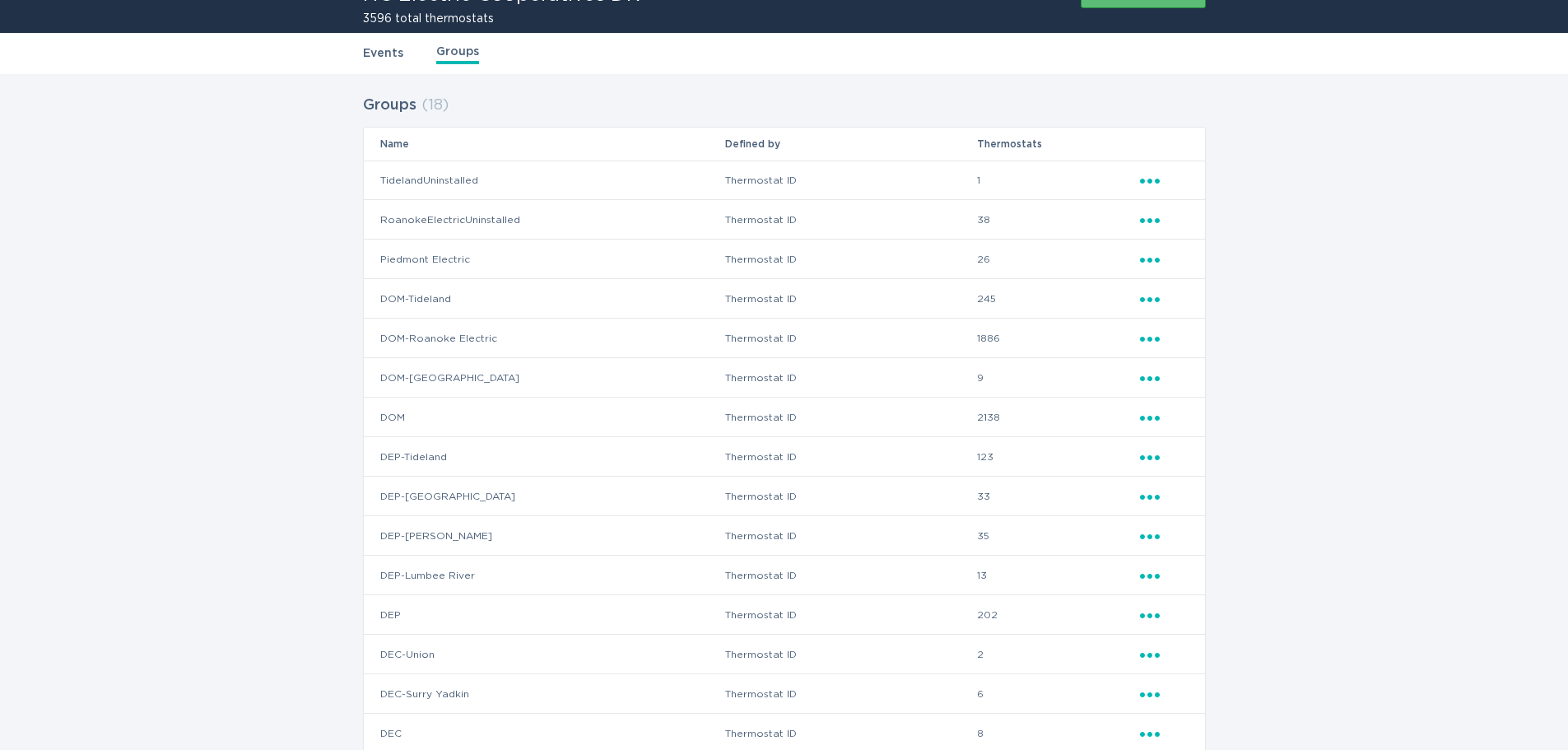
scroll to position [98, 0]
click at [385, 420] on td "DOM" at bounding box center [543, 418] width 360 height 40
click at [1156, 428] on td "Ellipsis" at bounding box center [1172, 418] width 66 height 40
click at [1150, 421] on icon "Ellipsis" at bounding box center [1151, 415] width 23 height 14
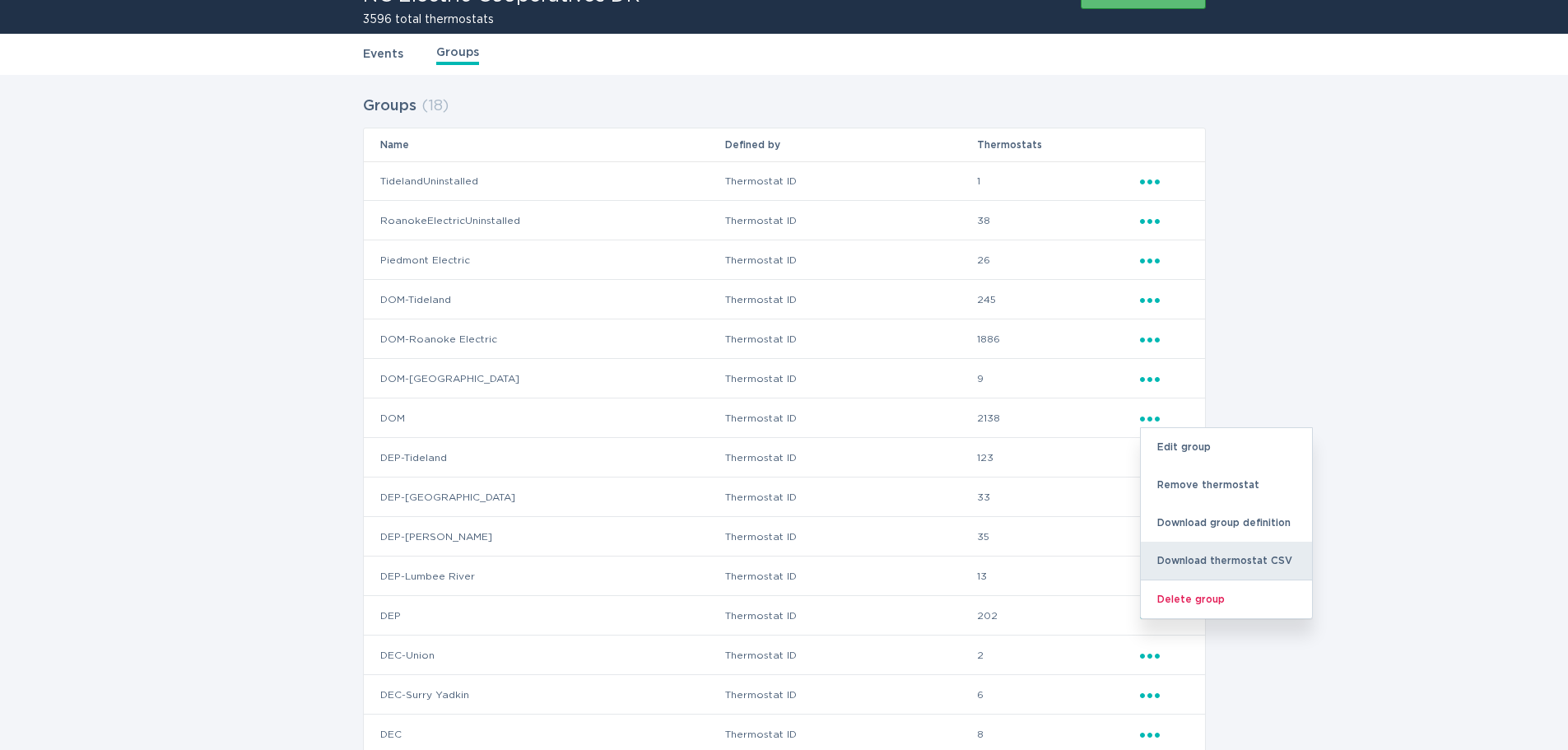
click at [1227, 560] on div "Download thermostat CSV" at bounding box center [1226, 560] width 171 height 38
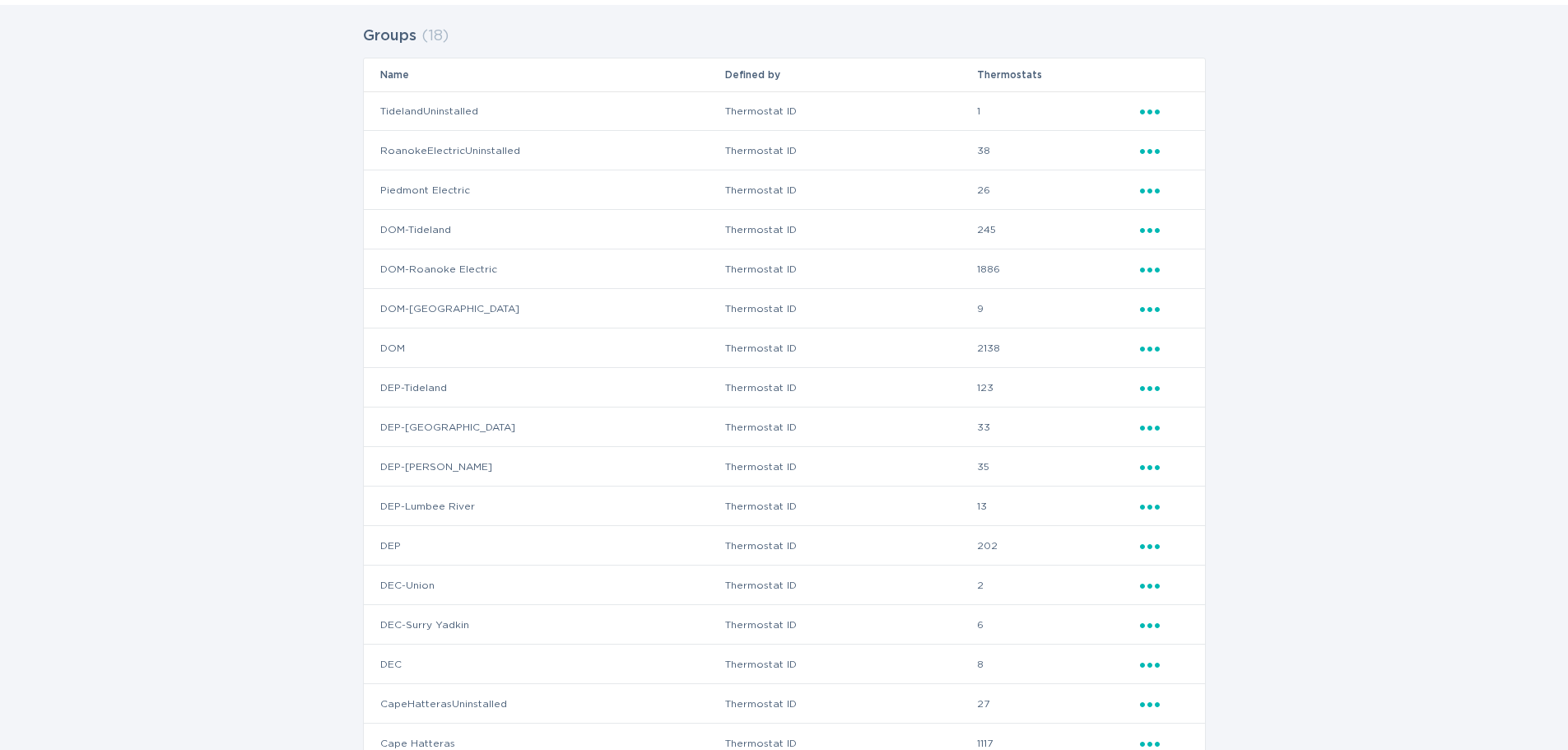
scroll to position [263, 0]
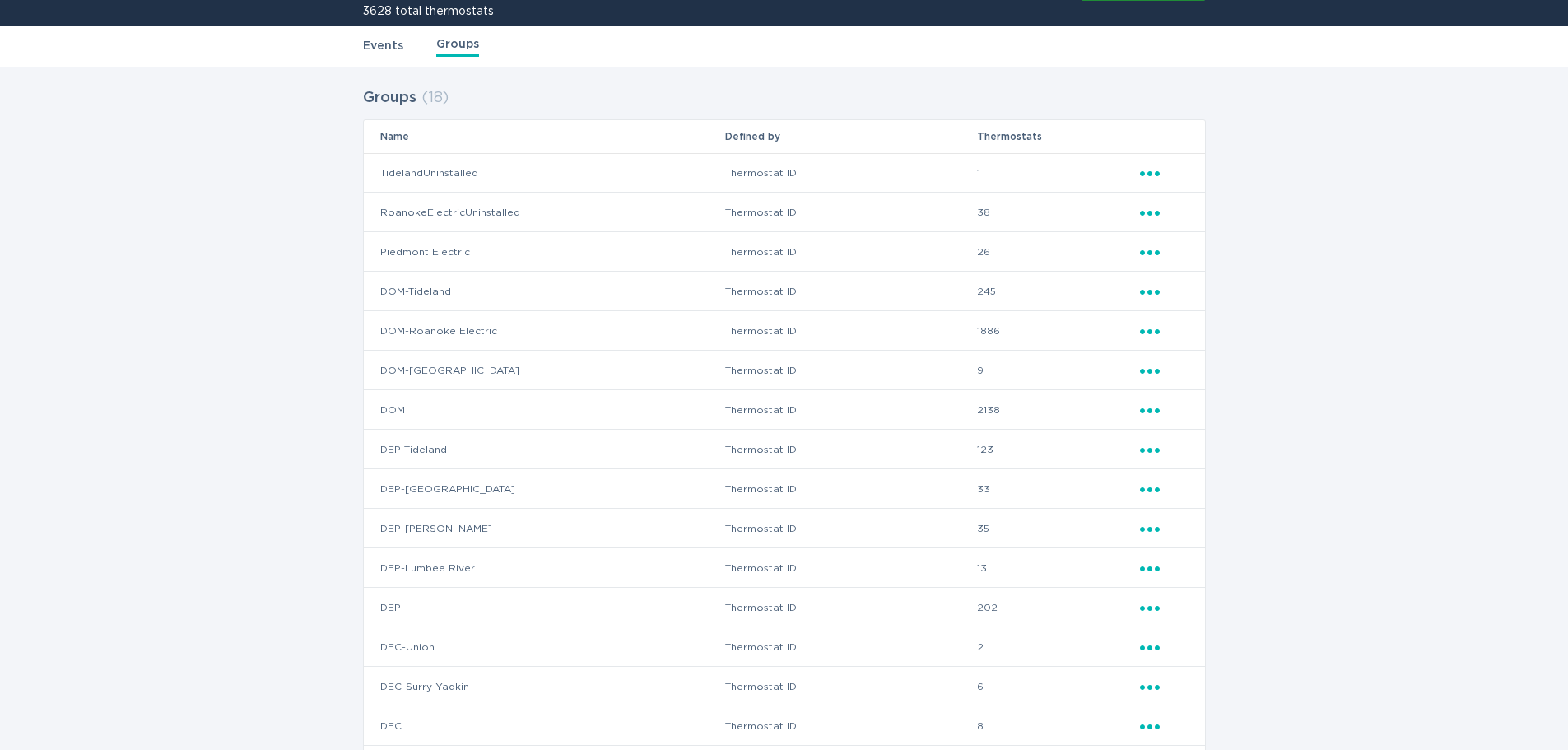
scroll to position [263, 0]
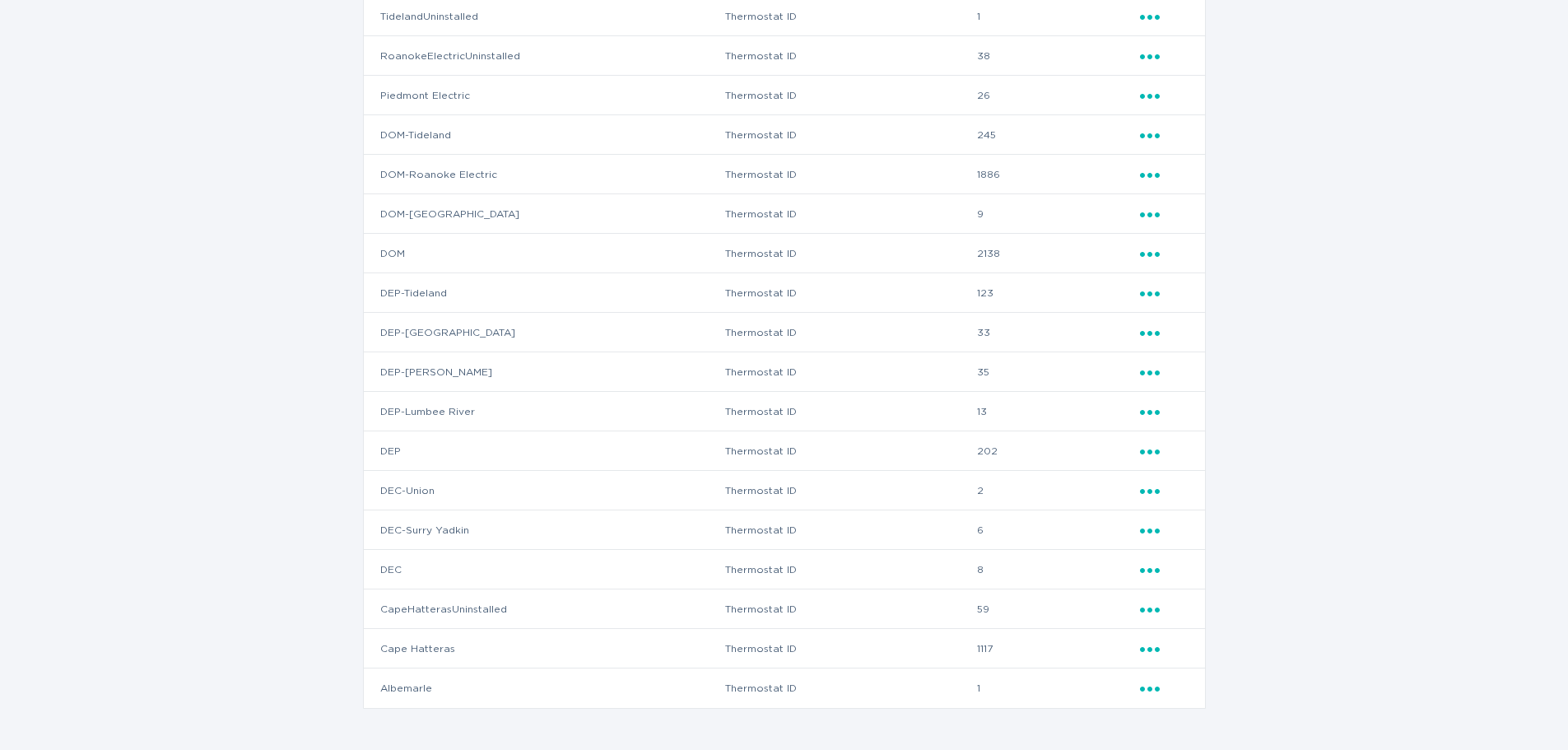
click at [1142, 593] on td "Ellipsis" at bounding box center [1172, 609] width 66 height 40
